Goal: Task Accomplishment & Management: Complete application form

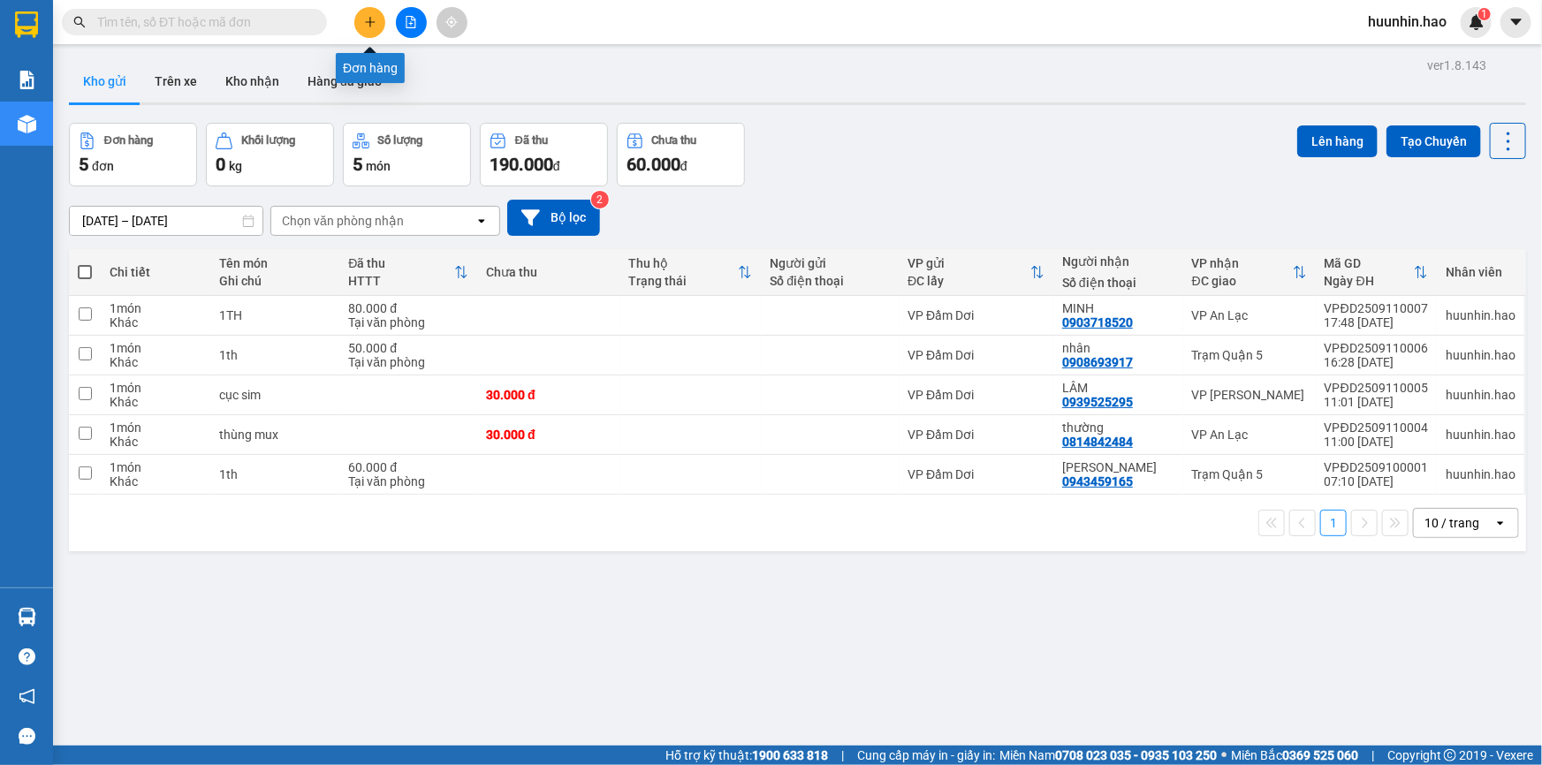
click at [372, 18] on icon "plus" at bounding box center [370, 22] width 12 height 12
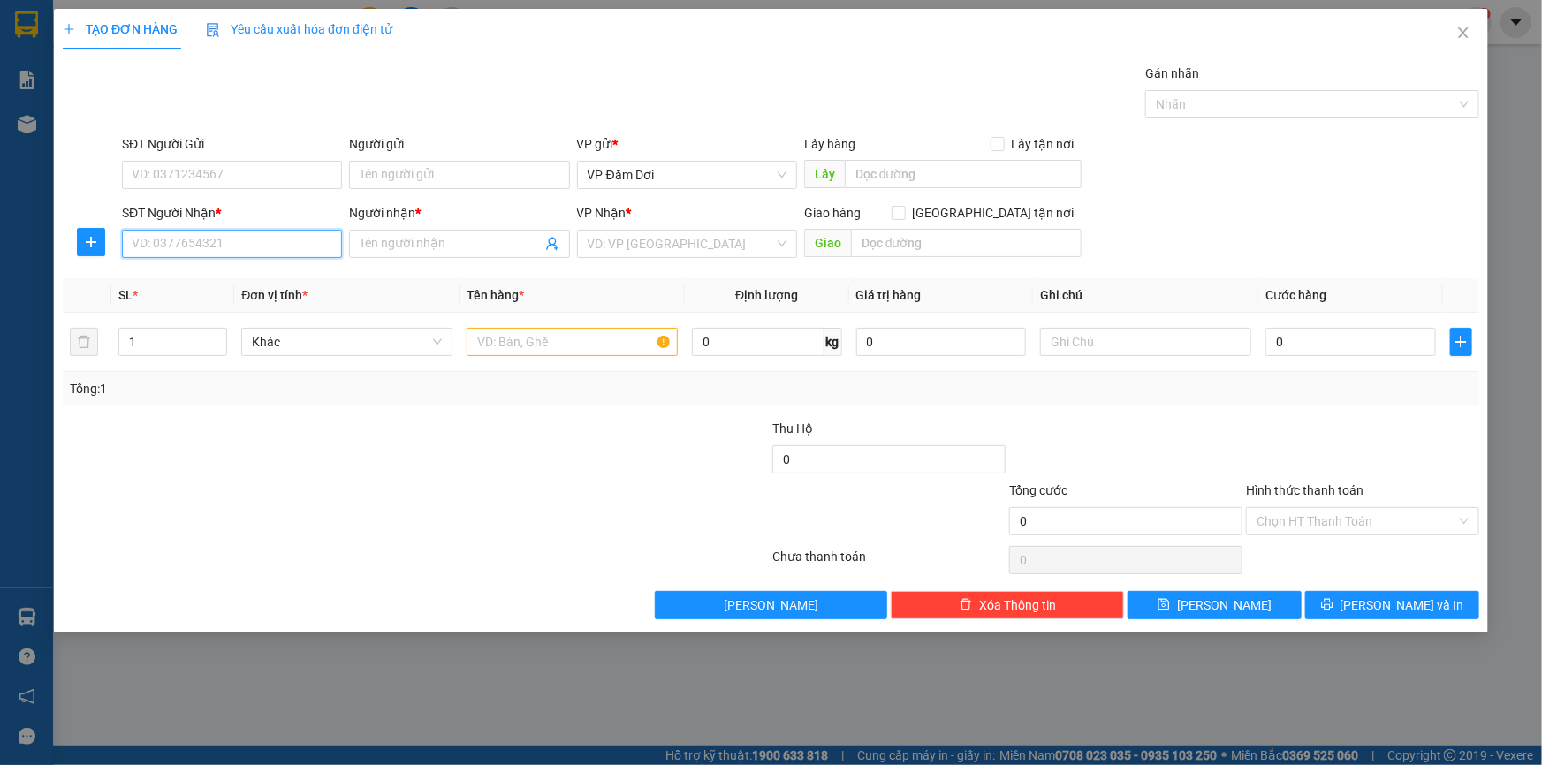
click at [235, 245] on input "SĐT Người Nhận *" at bounding box center [232, 244] width 220 height 28
drag, startPoint x: 244, startPoint y: 285, endPoint x: 410, endPoint y: 336, distance: 173.6
click at [248, 285] on div "0933320155 - QUỲNH" at bounding box center [232, 280] width 199 height 19
type input "0933320155"
type input "QUỲNH"
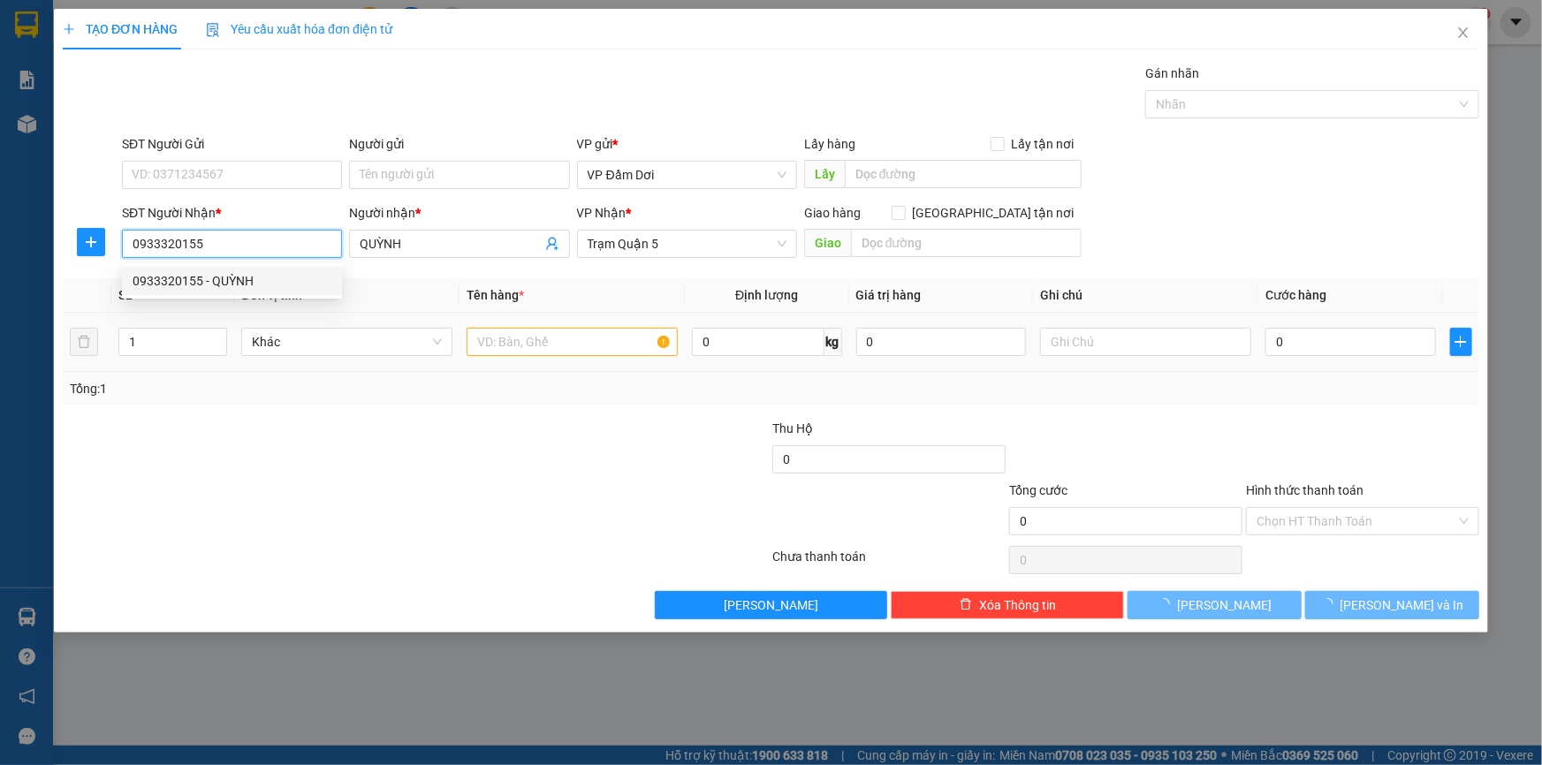
type input "100.000"
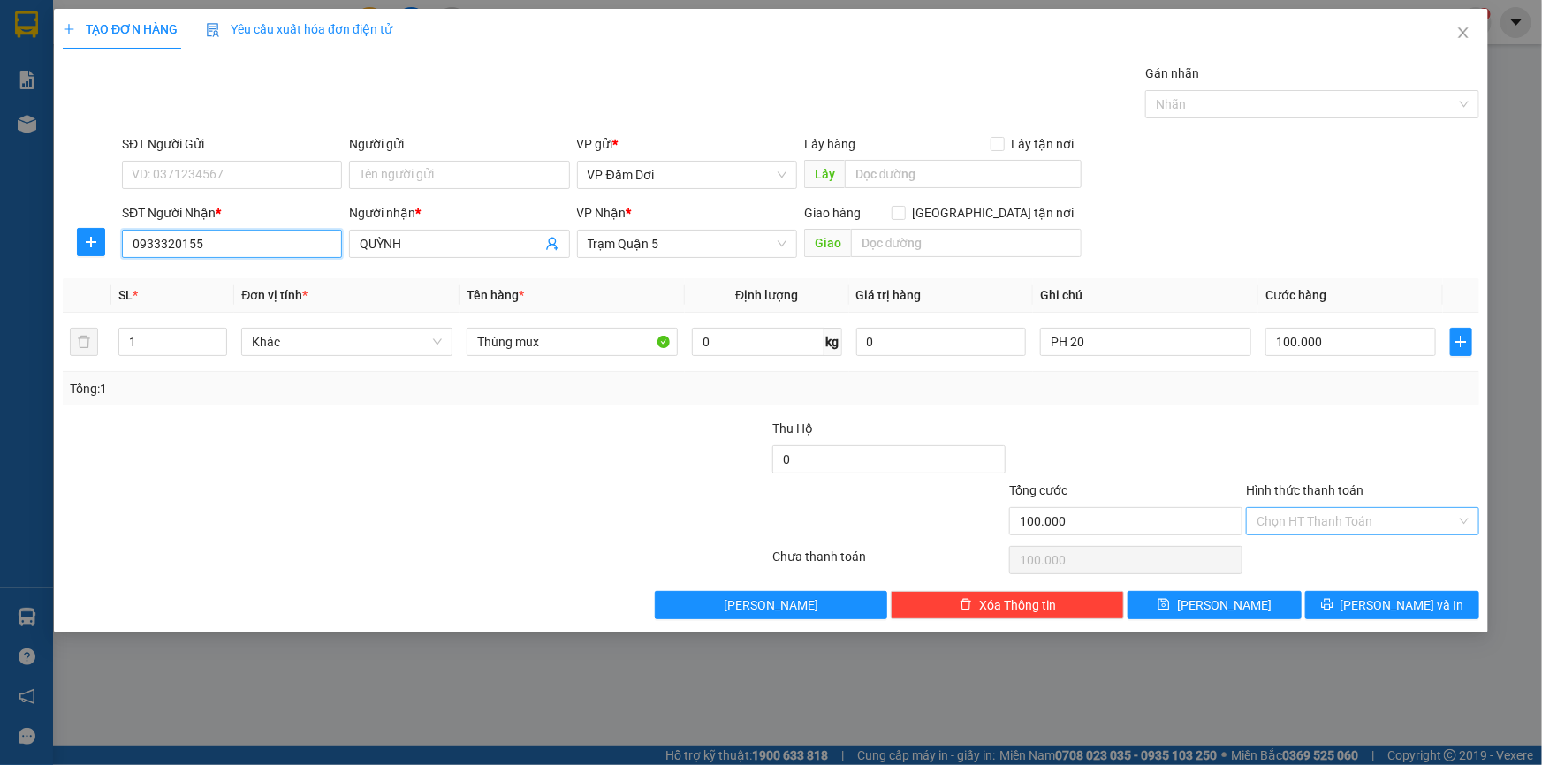
type input "0933320155"
click at [1352, 524] on input "Hình thức thanh toán" at bounding box center [1357, 521] width 200 height 27
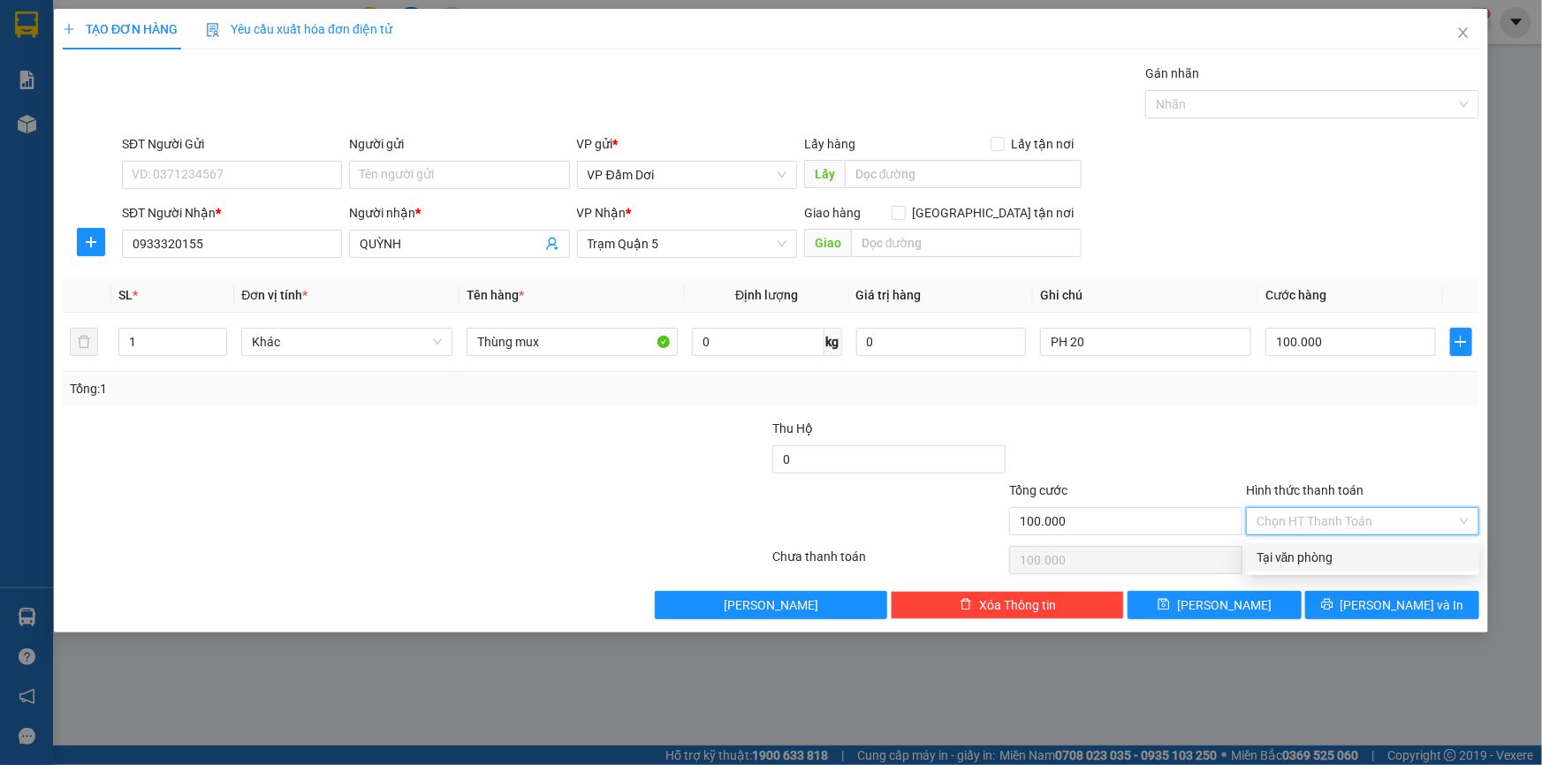
click at [1352, 521] on input "Hình thức thanh toán" at bounding box center [1357, 521] width 200 height 27
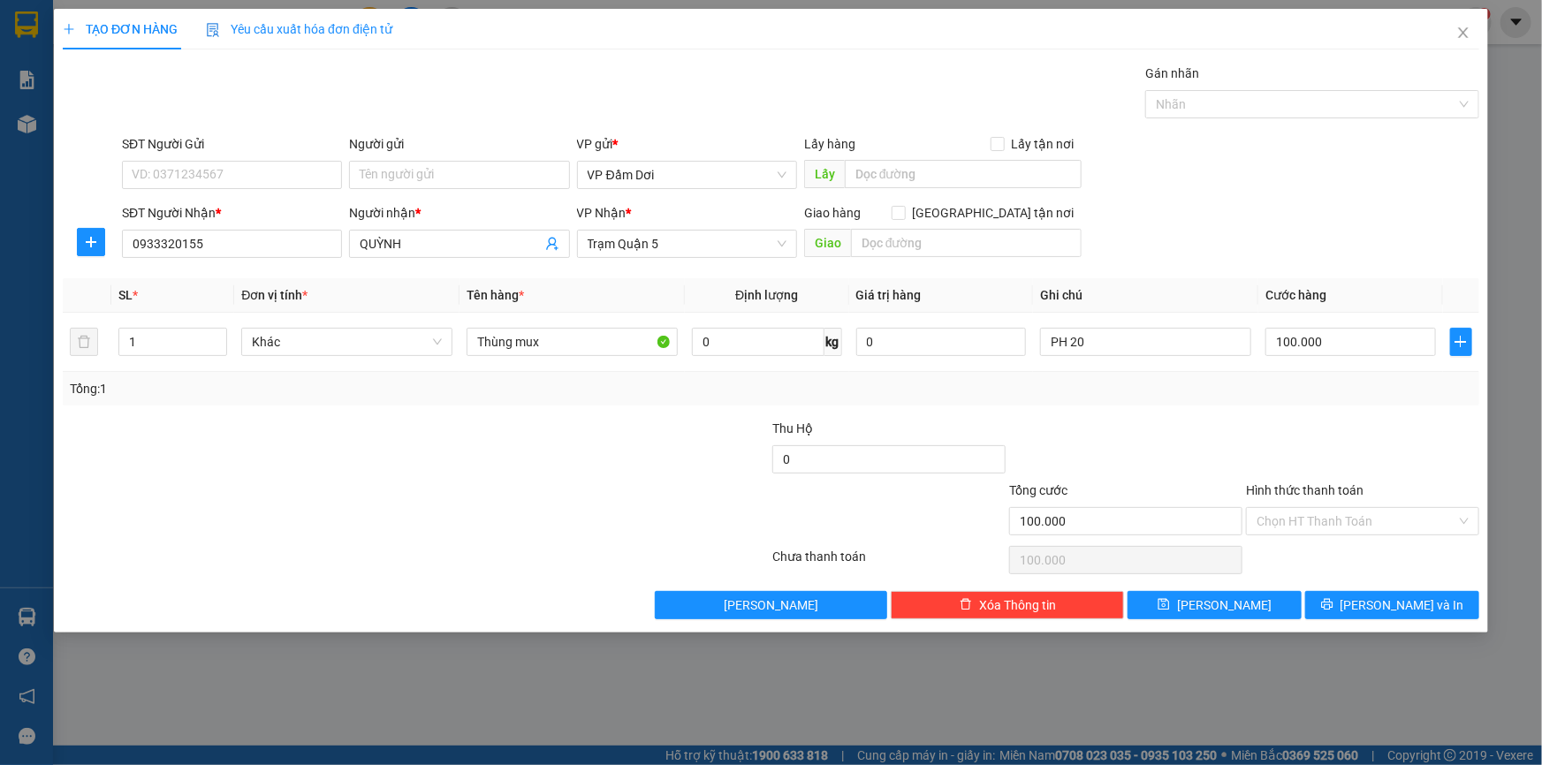
click at [1121, 442] on div at bounding box center [1125, 450] width 237 height 62
click at [1333, 610] on icon "printer" at bounding box center [1326, 604] width 11 height 11
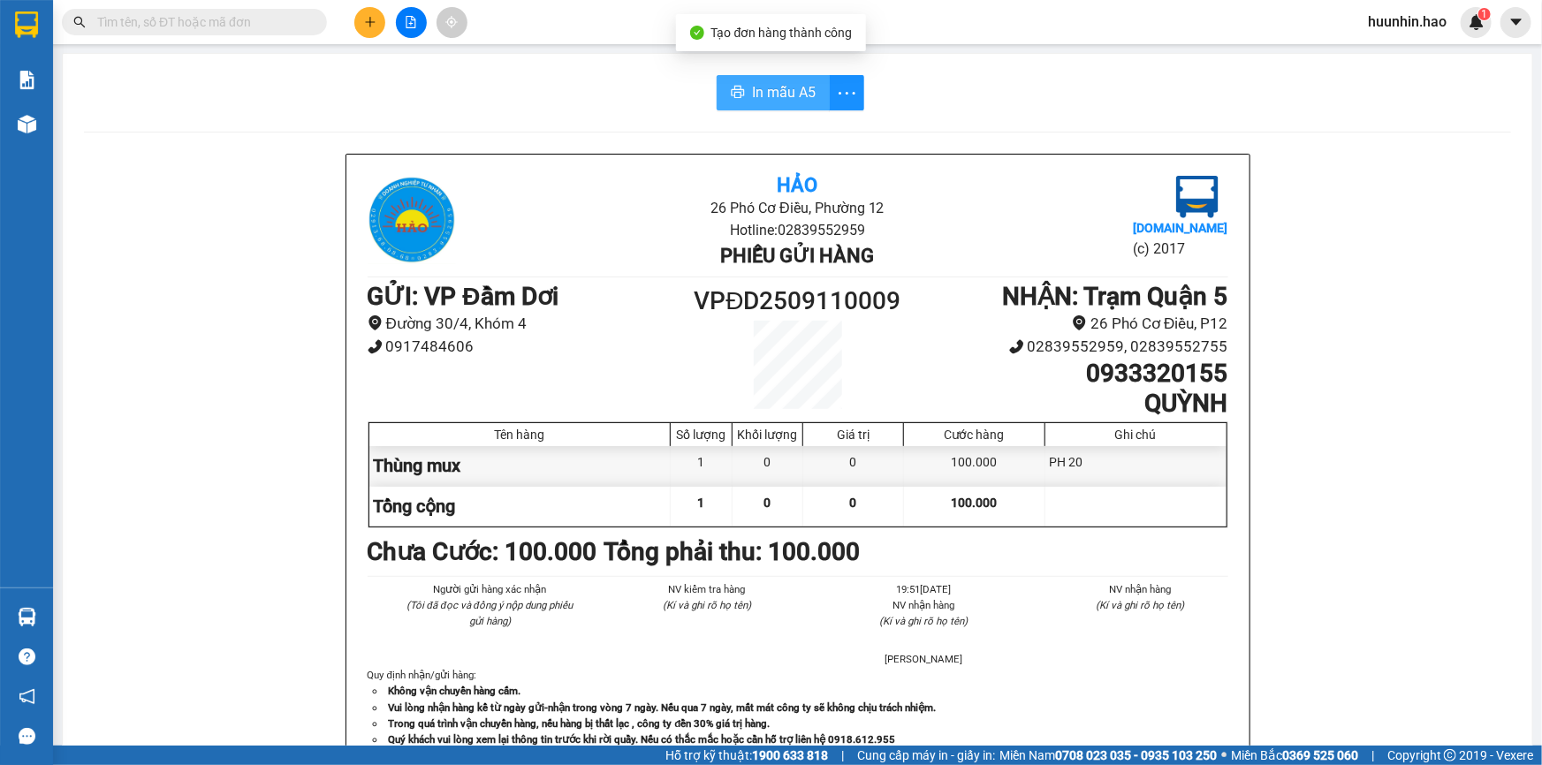
click at [786, 109] on button "In mẫu A5" at bounding box center [773, 92] width 113 height 35
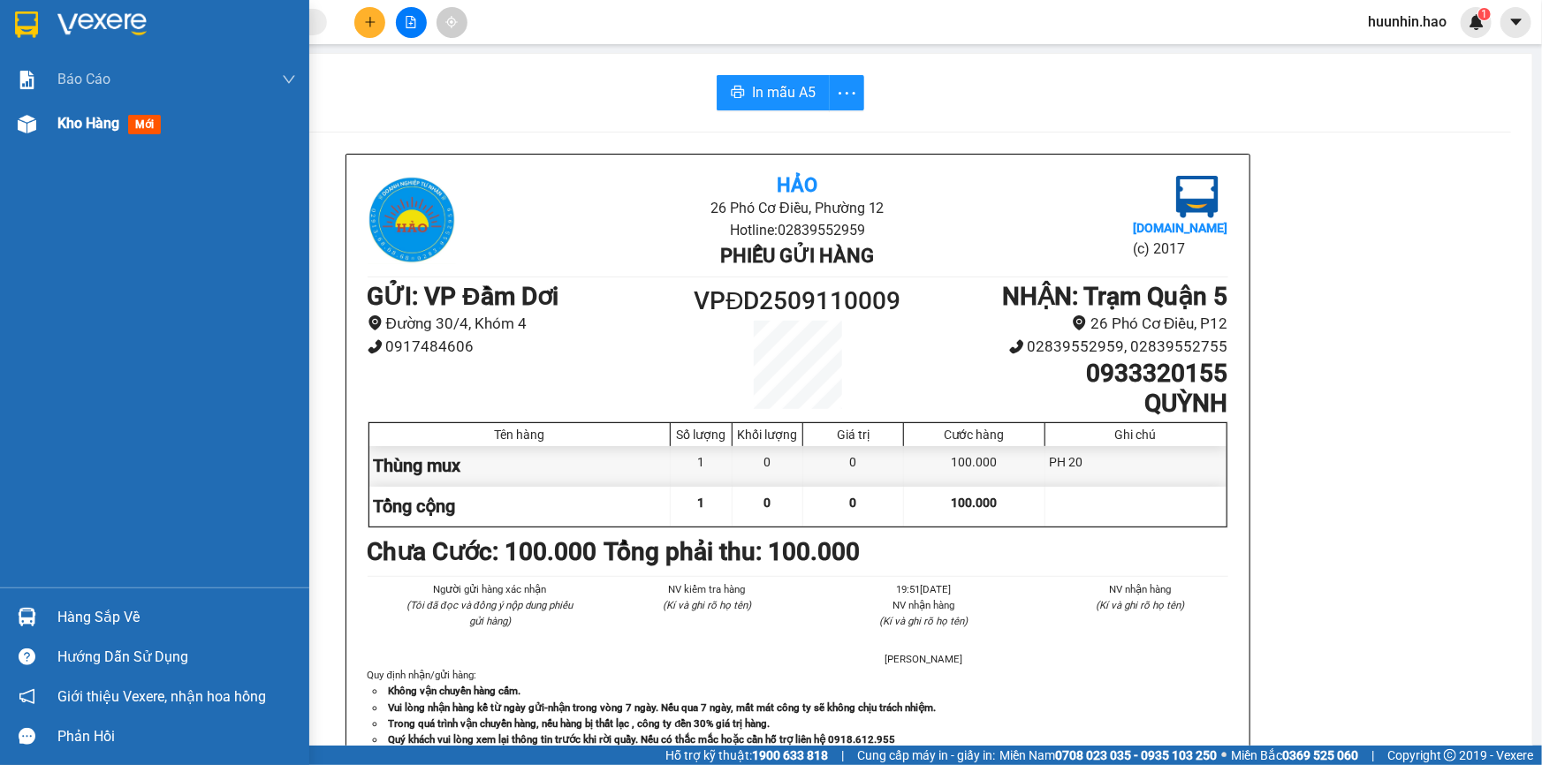
click at [22, 125] on img at bounding box center [27, 124] width 19 height 19
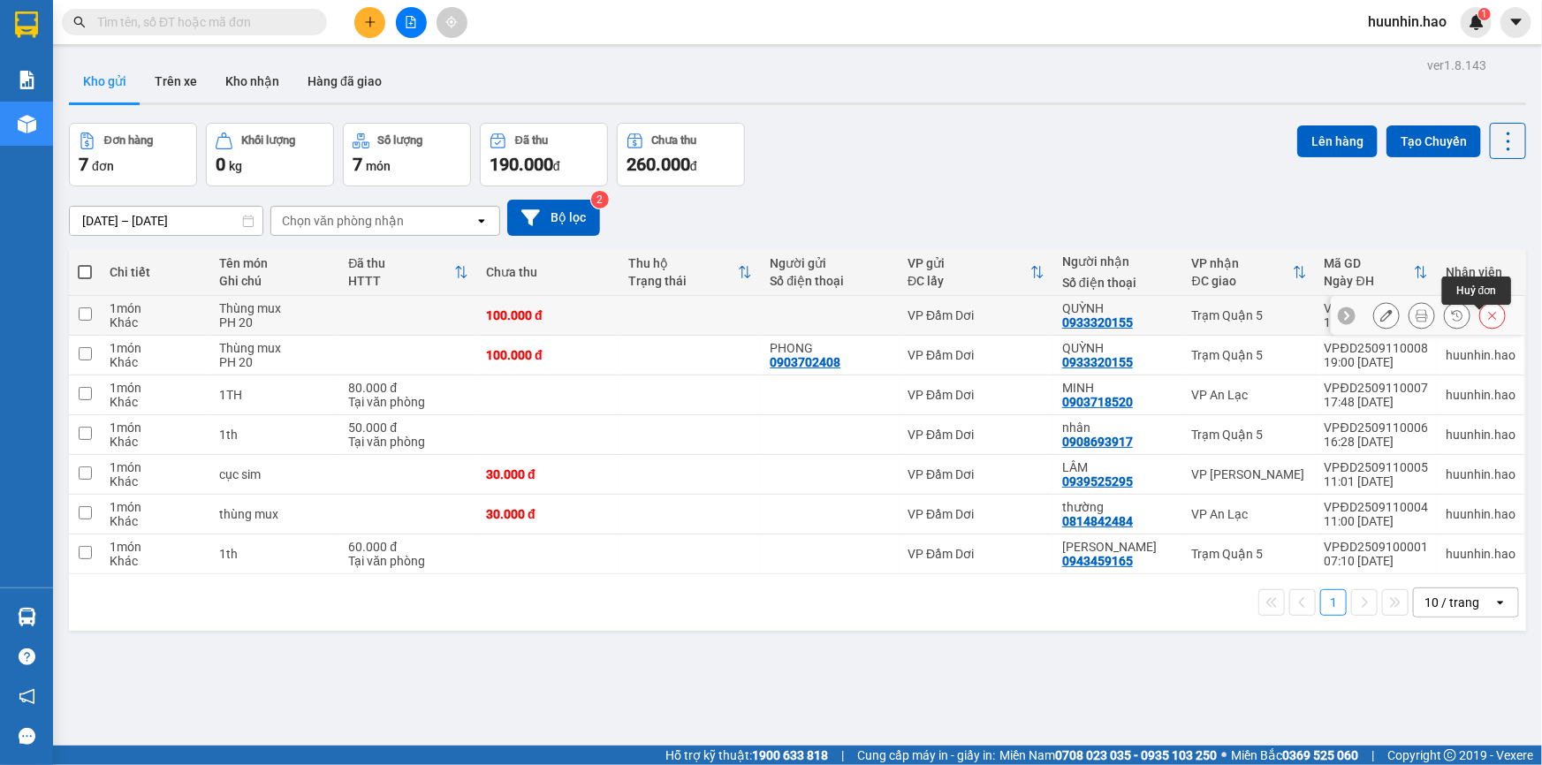
click at [1486, 321] on icon at bounding box center [1492, 315] width 12 height 12
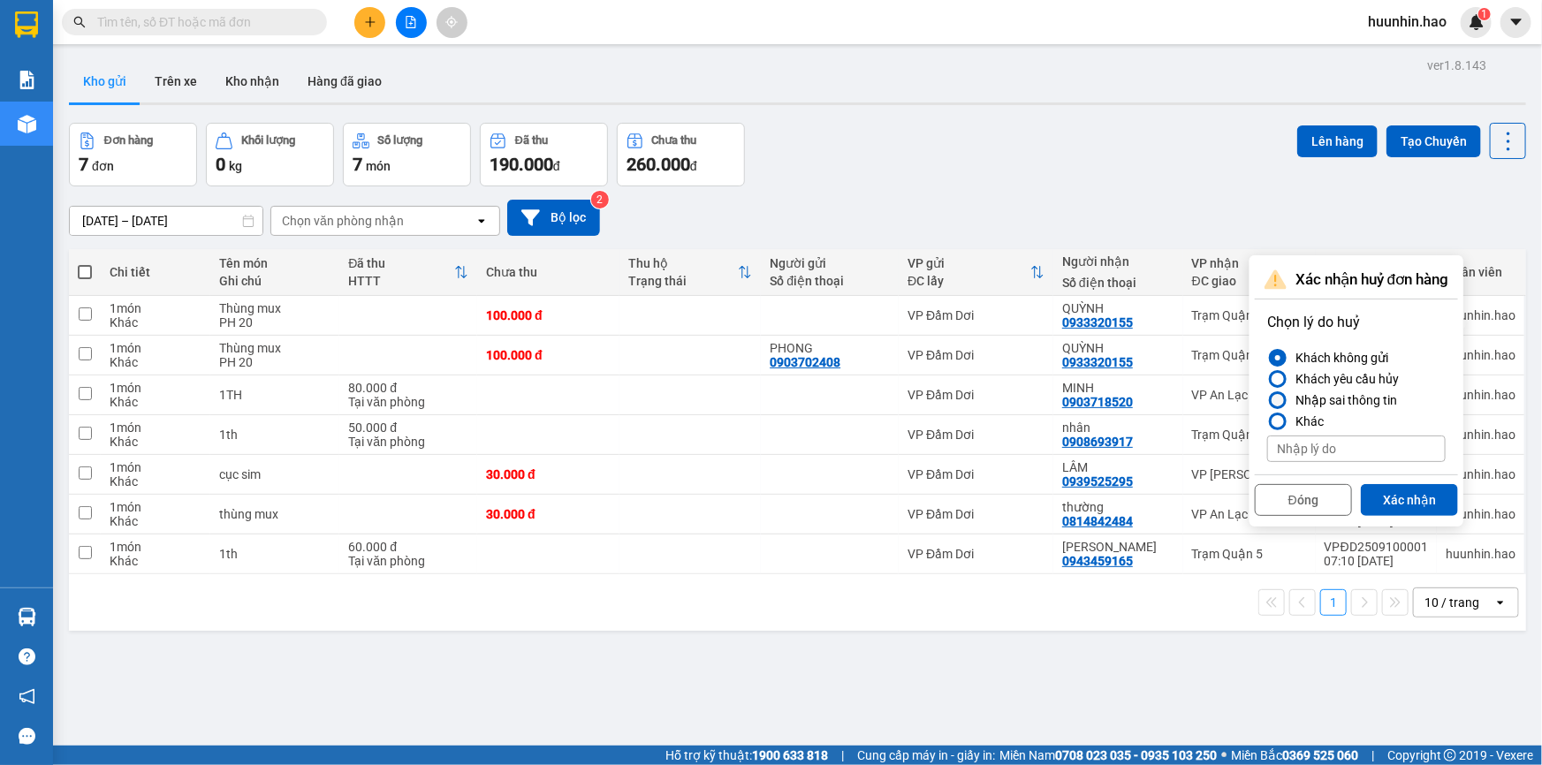
click at [1350, 399] on div "Nhập sai thông tin" at bounding box center [1342, 400] width 109 height 21
click at [1267, 400] on input "Nhập sai thông tin" at bounding box center [1267, 400] width 0 height 0
drag, startPoint x: 1419, startPoint y: 507, endPoint x: 1418, endPoint y: 495, distance: 12.4
click at [1419, 505] on button "Xác nhận" at bounding box center [1409, 500] width 97 height 32
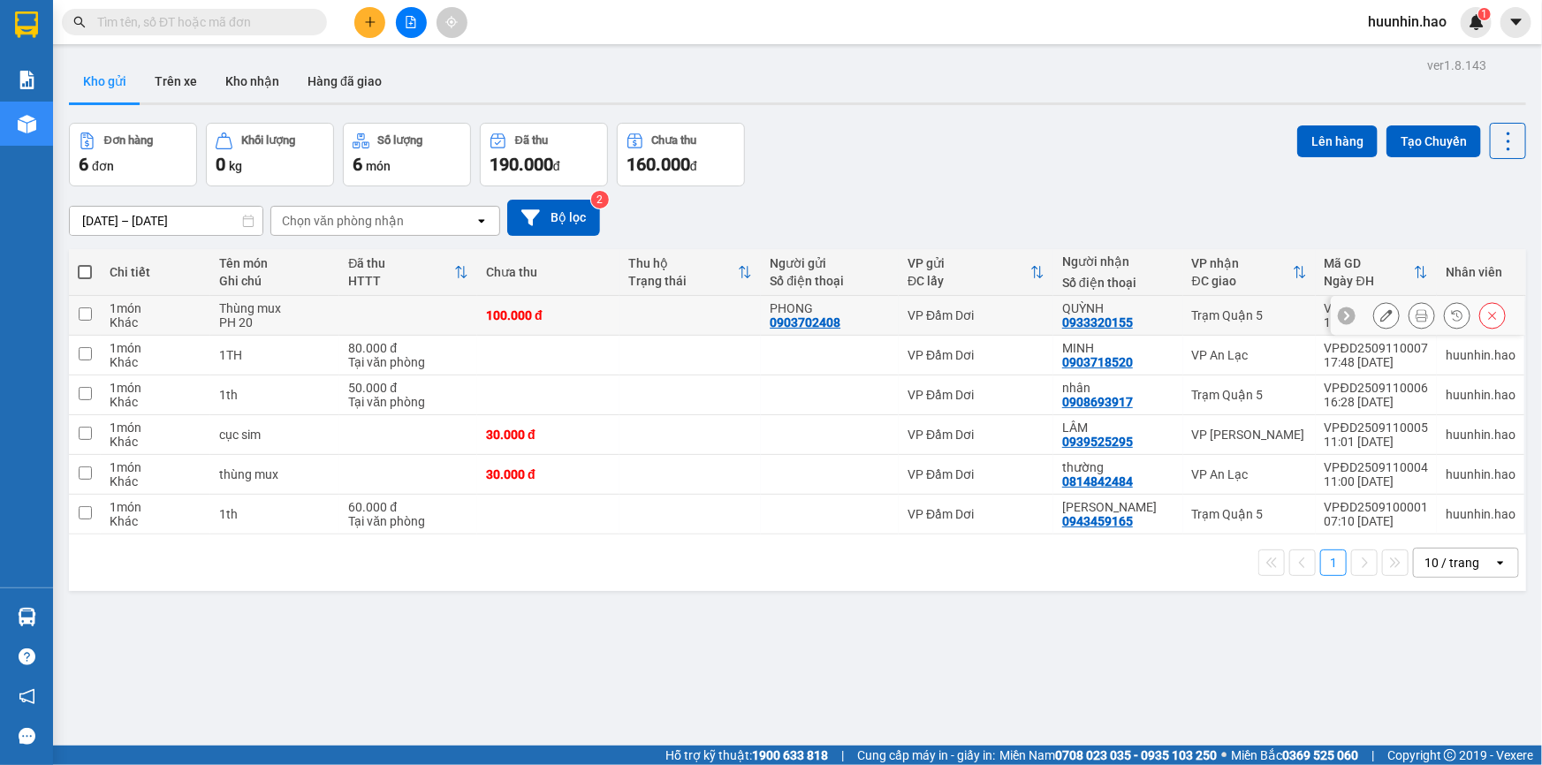
click at [1416, 322] on icon at bounding box center [1422, 315] width 12 height 12
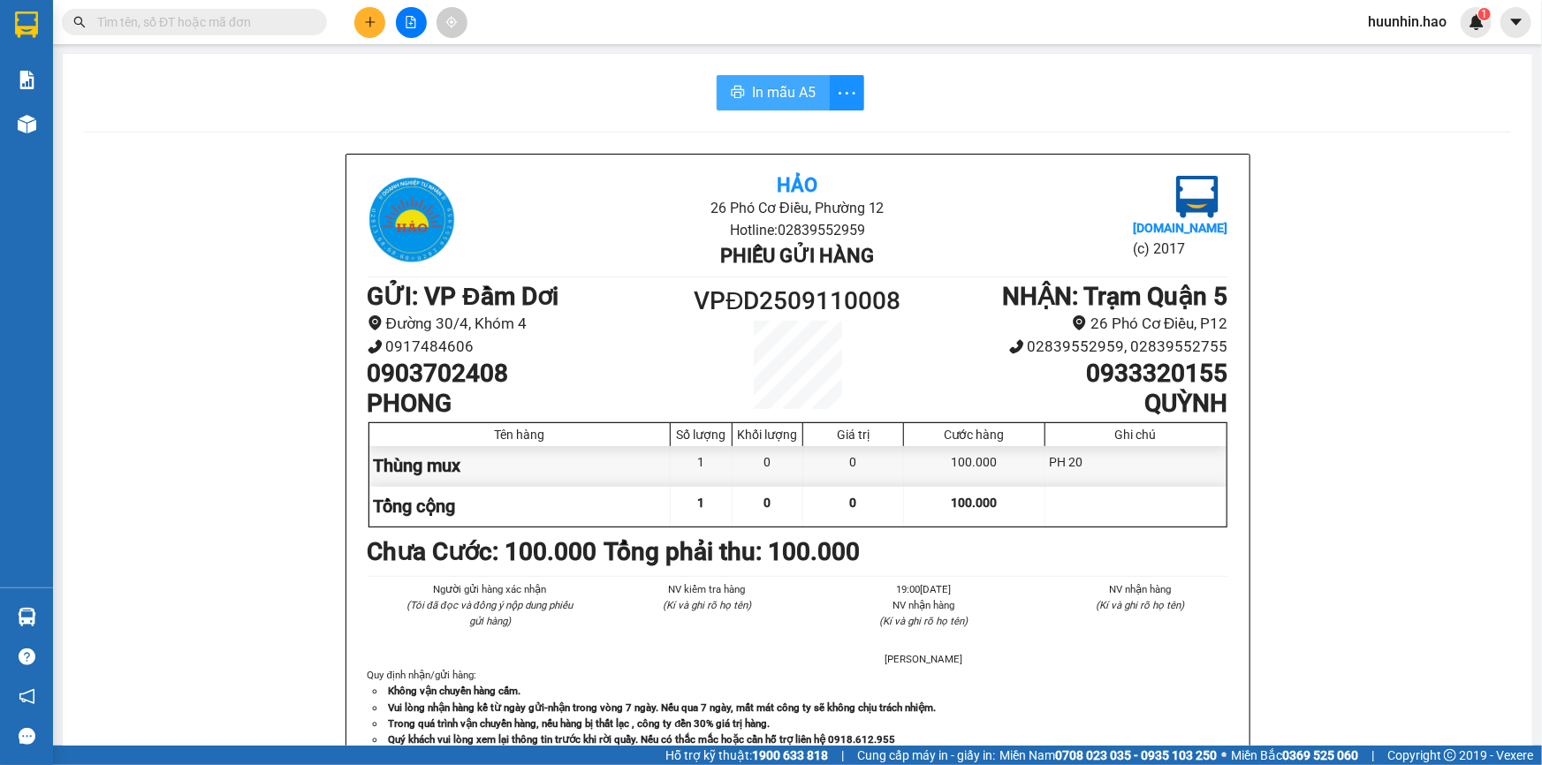
click at [803, 86] on span "In mẫu A5" at bounding box center [784, 92] width 64 height 22
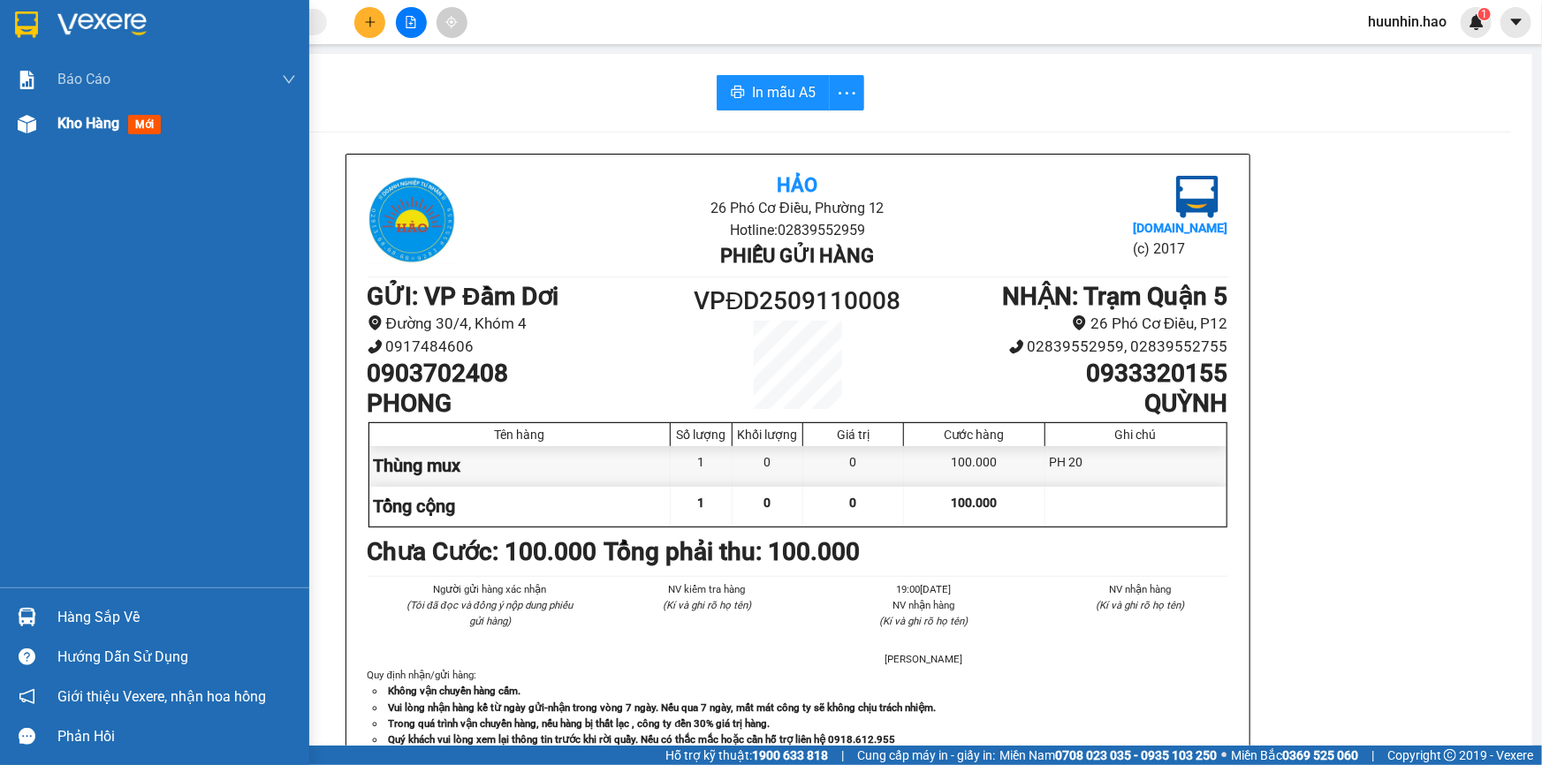
click at [72, 113] on div "Kho hàng mới" at bounding box center [112, 123] width 110 height 22
